Goal: Transaction & Acquisition: Purchase product/service

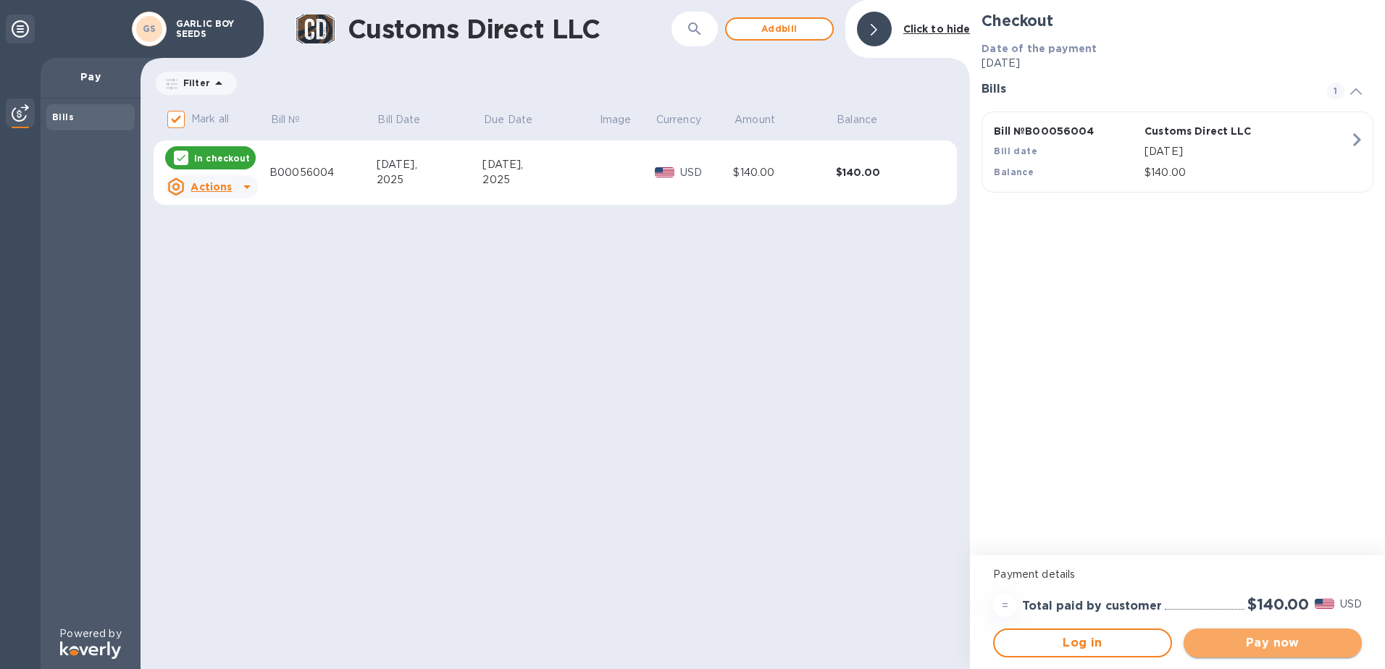
click at [1286, 644] on span "Pay now" at bounding box center [1272, 642] width 155 height 17
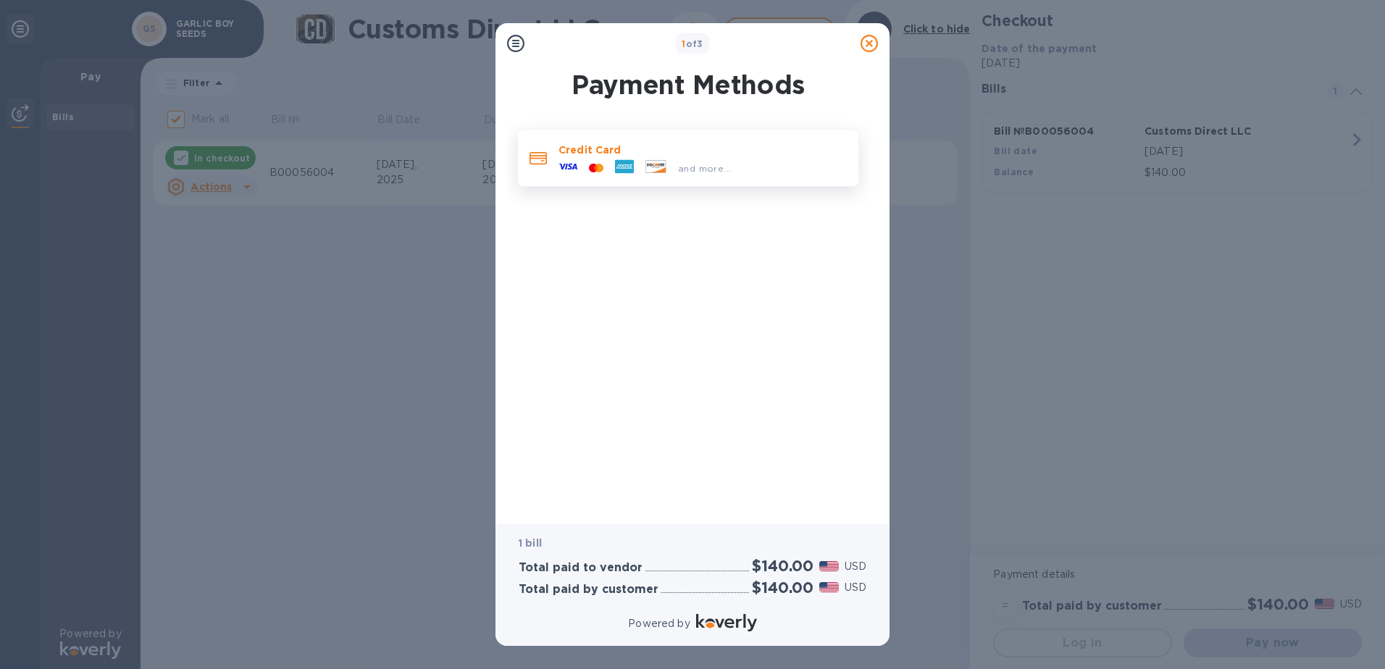
click at [616, 151] on p "Credit Card" at bounding box center [702, 150] width 288 height 14
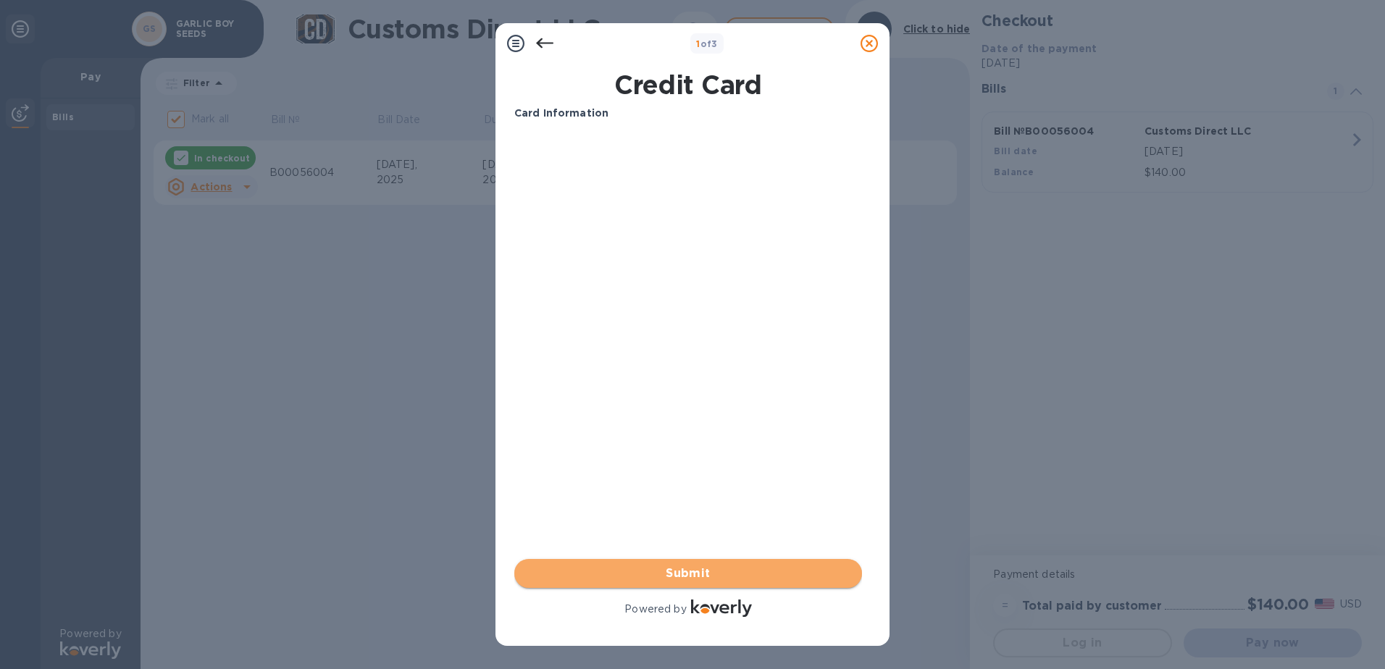
click at [685, 576] on span "Submit" at bounding box center [688, 573] width 324 height 17
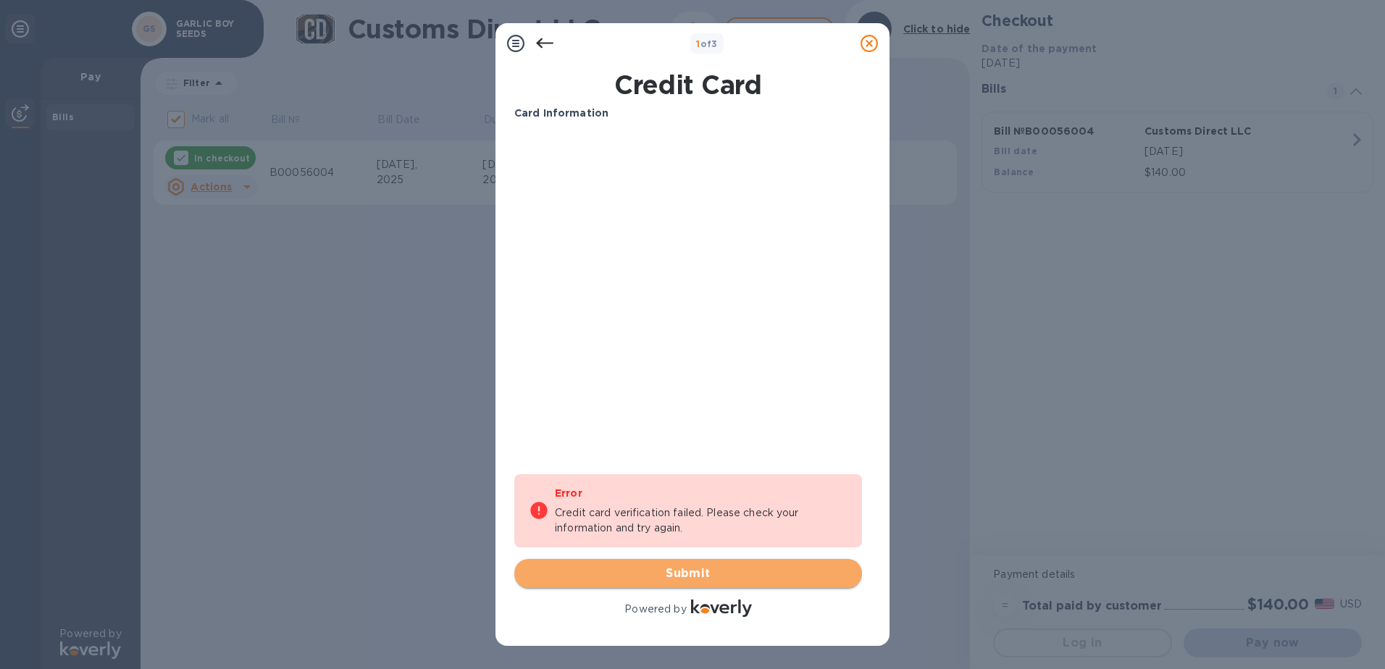
click at [692, 574] on span "Submit" at bounding box center [688, 573] width 324 height 17
click at [694, 568] on span "Submit" at bounding box center [688, 573] width 324 height 17
